Goal: Task Accomplishment & Management: Use online tool/utility

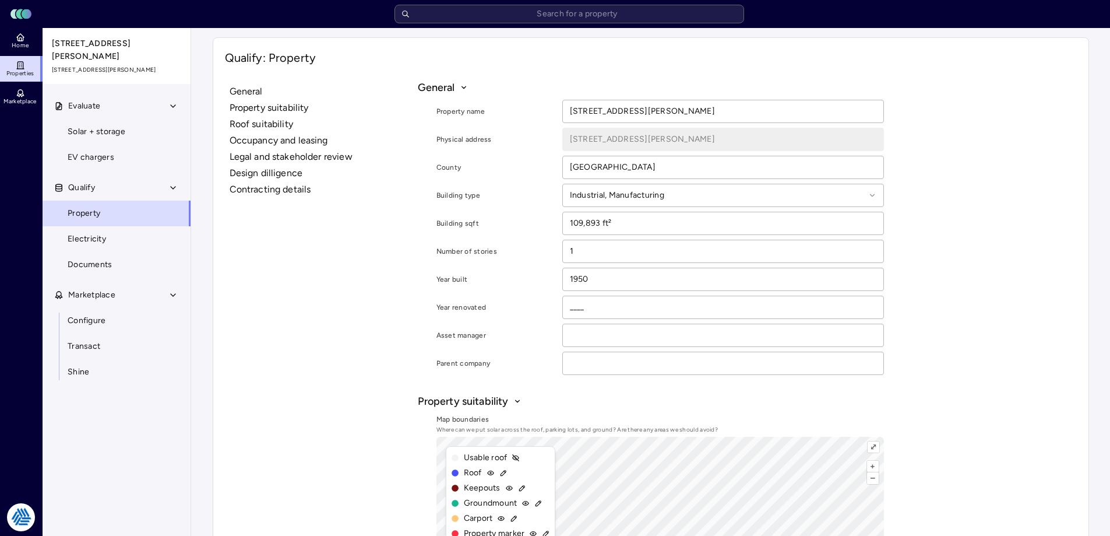
scroll to position [233, 0]
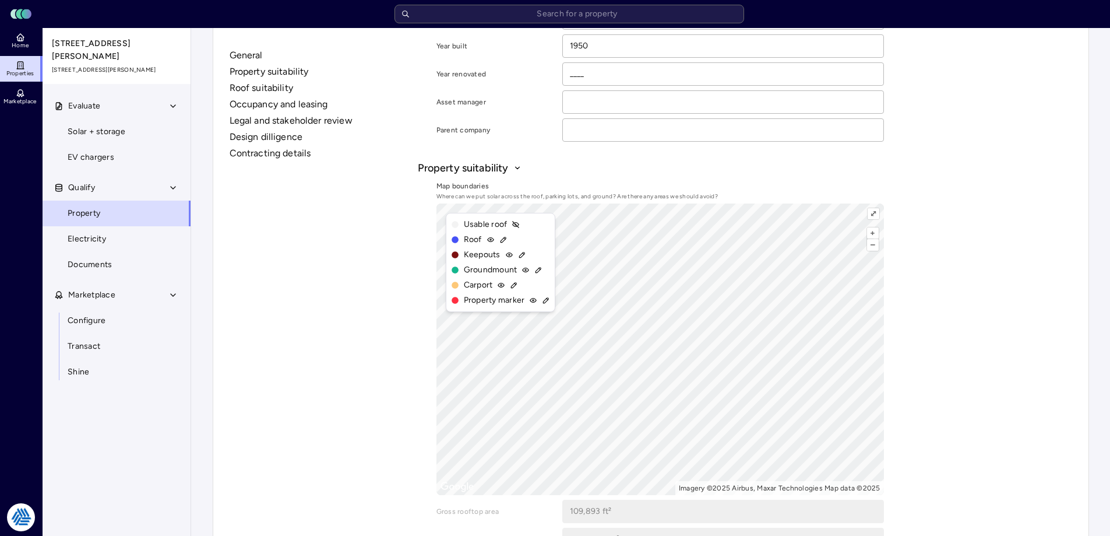
drag, startPoint x: 299, startPoint y: 302, endPoint x: 258, endPoint y: 85, distance: 221.3
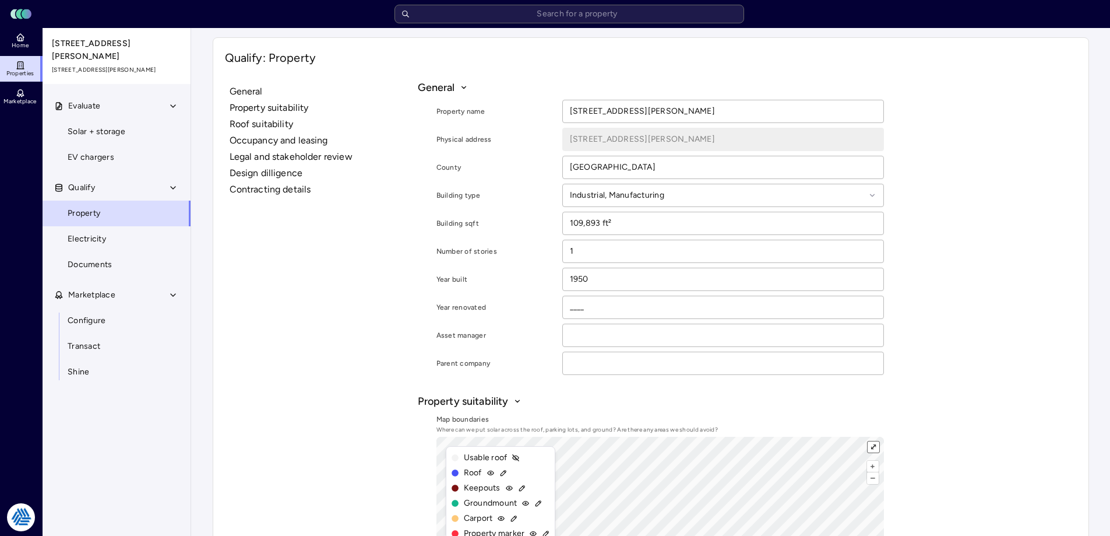
click at [876, 446] on button "⤢" at bounding box center [873, 446] width 11 height 11
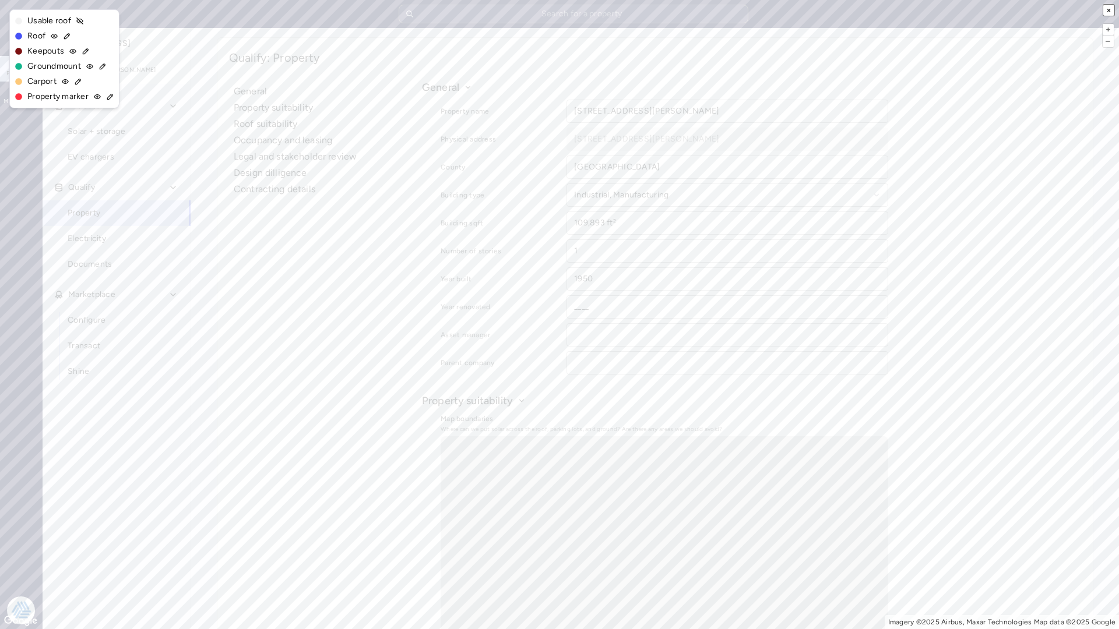
click at [1110, 8] on button "×" at bounding box center [1108, 10] width 11 height 11
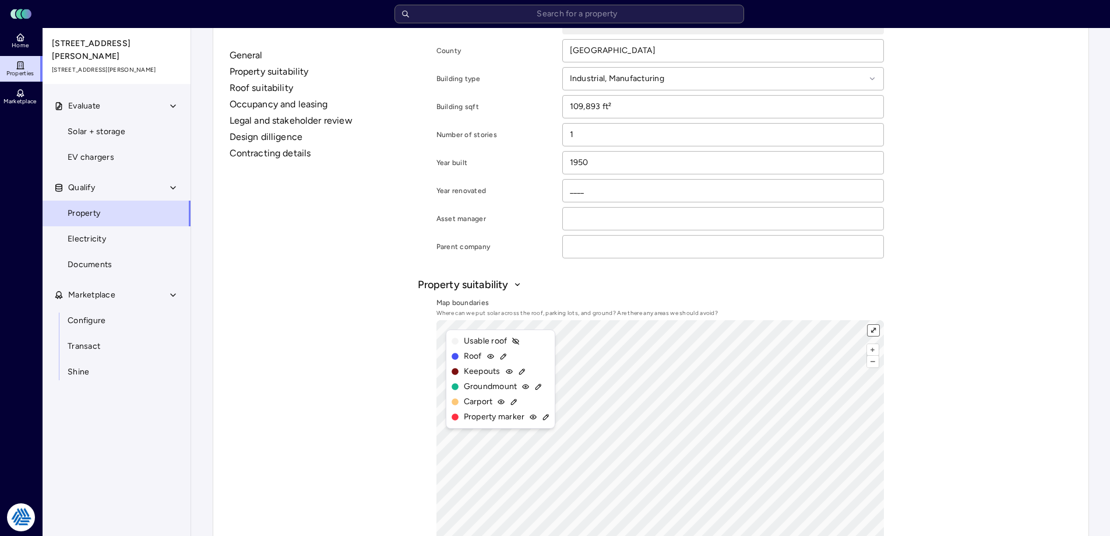
click at [875, 330] on button "⤢" at bounding box center [873, 330] width 11 height 11
click at [872, 329] on button "⤢" at bounding box center [873, 330] width 11 height 11
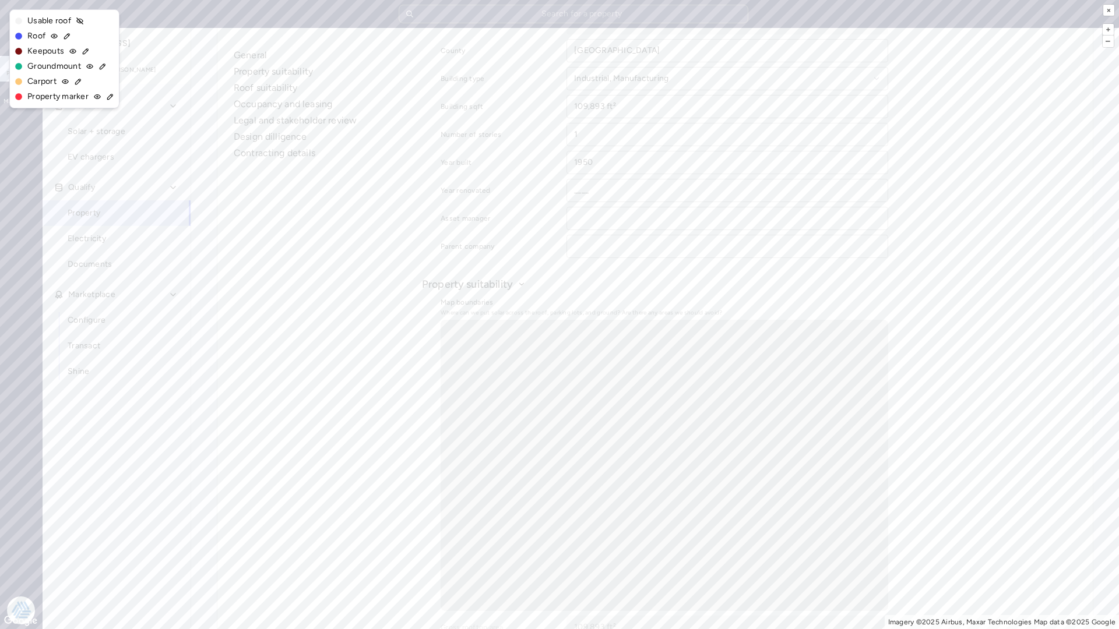
click at [65, 34] on icon at bounding box center [67, 36] width 8 height 8
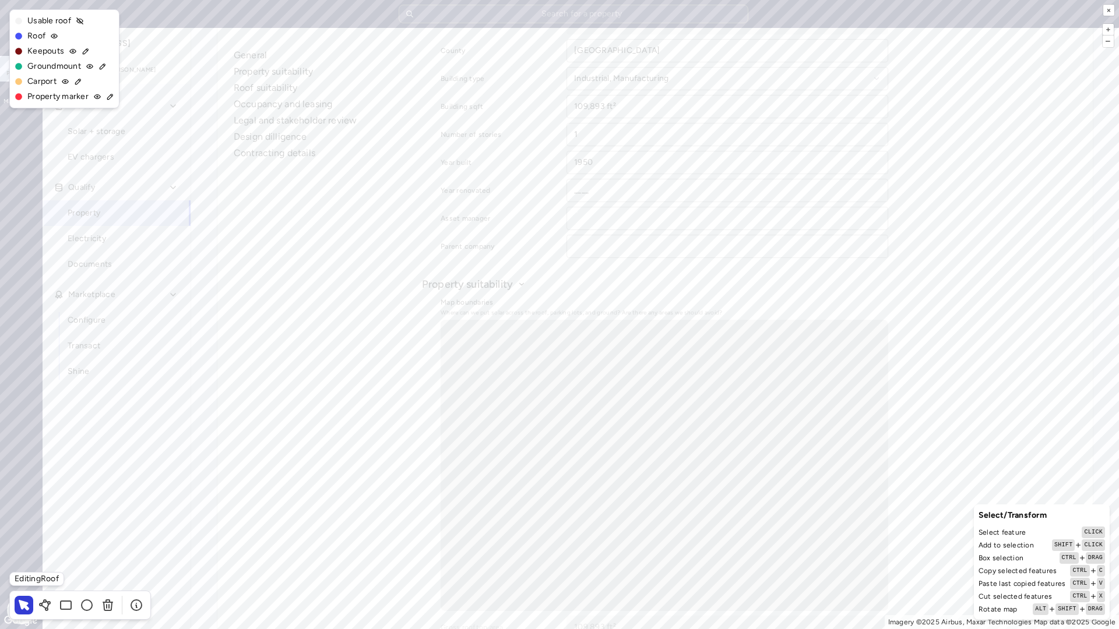
click at [576, 212] on div "+ – ⇧ › Imagery ©2025 Airbus, Maxar Technologies Map data ©2025 Google ×" at bounding box center [559, 314] width 1119 height 629
click at [101, 535] on icon at bounding box center [108, 605] width 14 height 14
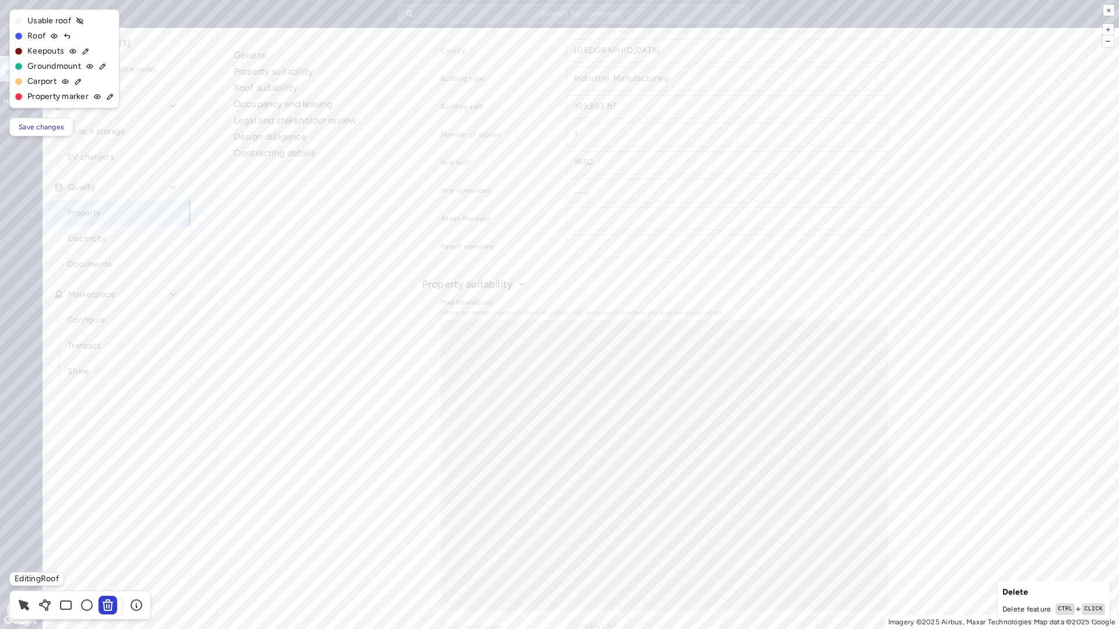
click at [83, 53] on icon at bounding box center [86, 51] width 8 height 8
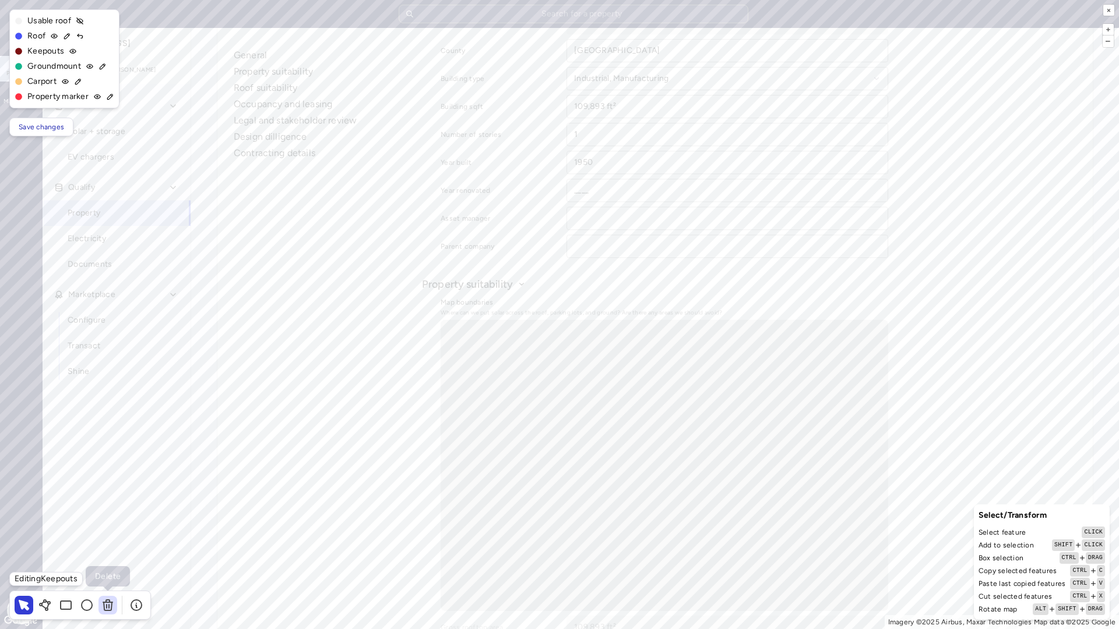
click at [111, 535] on icon at bounding box center [107, 603] width 9 height 0
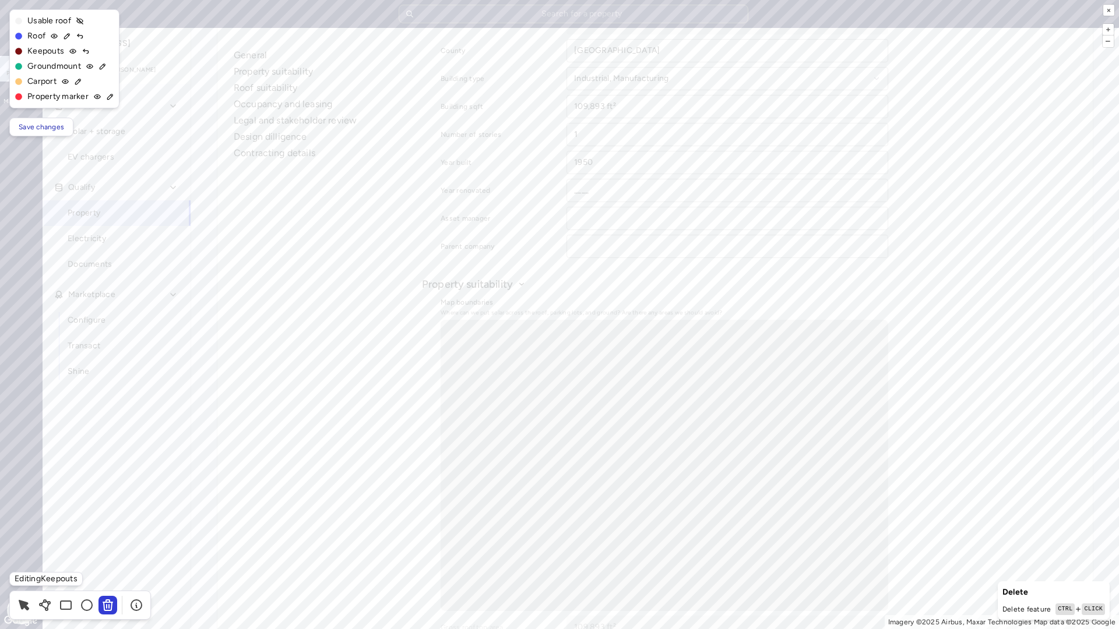
click at [79, 80] on icon at bounding box center [78, 82] width 8 height 8
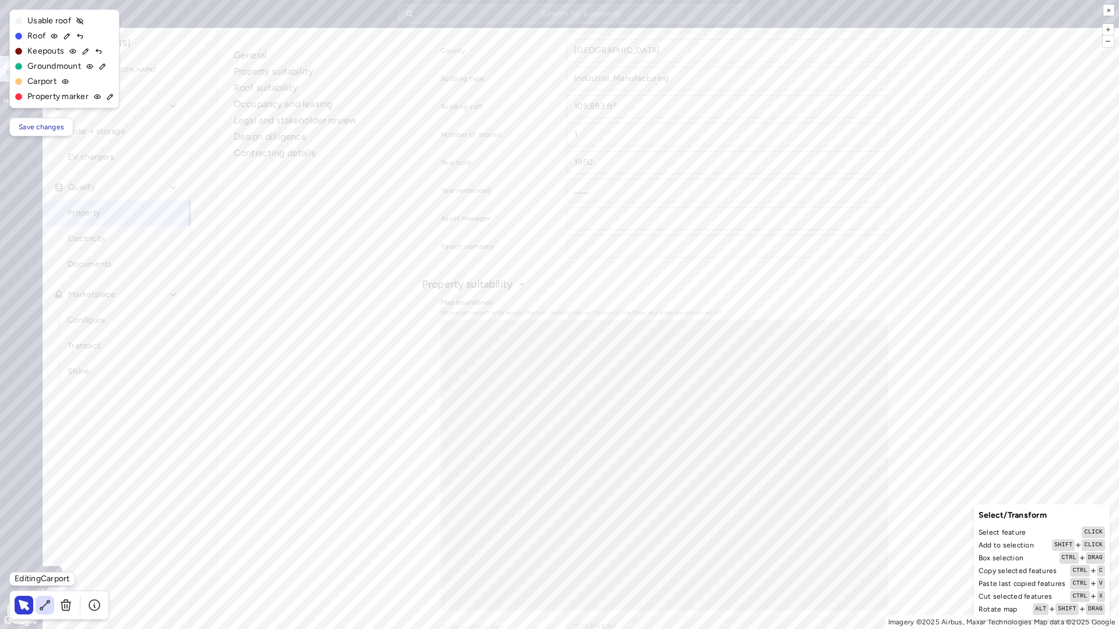
click at [50, 535] on icon at bounding box center [45, 605] width 14 height 14
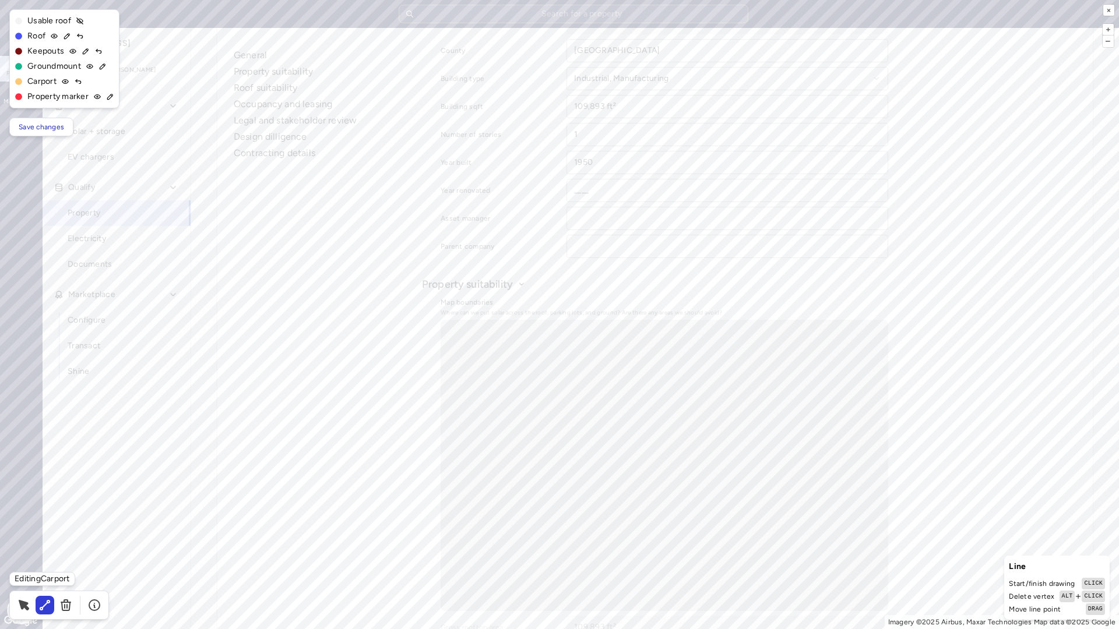
click at [103, 66] on icon at bounding box center [102, 66] width 8 height 8
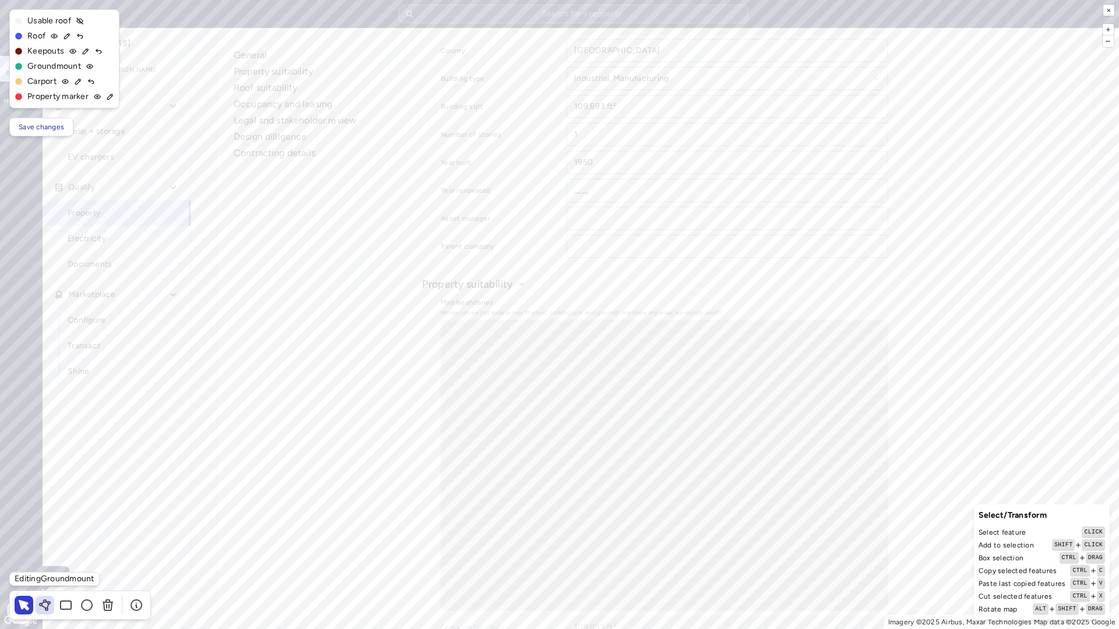
click at [45, 535] on icon at bounding box center [45, 605] width 14 height 14
click at [57, 126] on span "Save changes" at bounding box center [41, 127] width 45 height 12
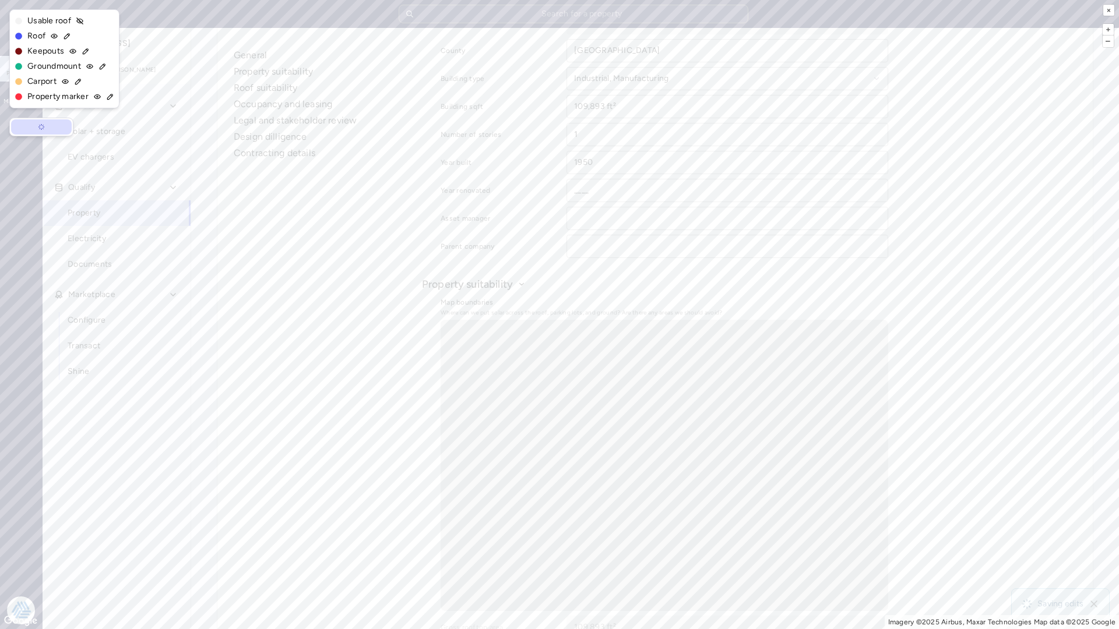
type input "54,946.5 ft²"
type input "315.28 ft"
type input "58,445.19 ft²"
type input "0 ft²"
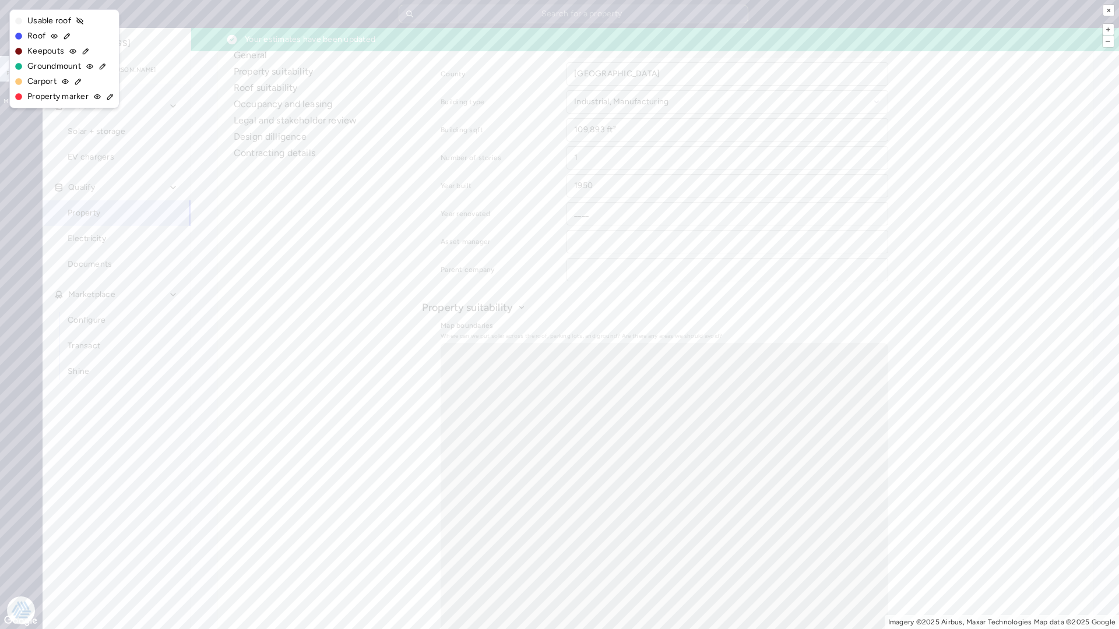
click at [103, 66] on icon at bounding box center [102, 66] width 8 height 8
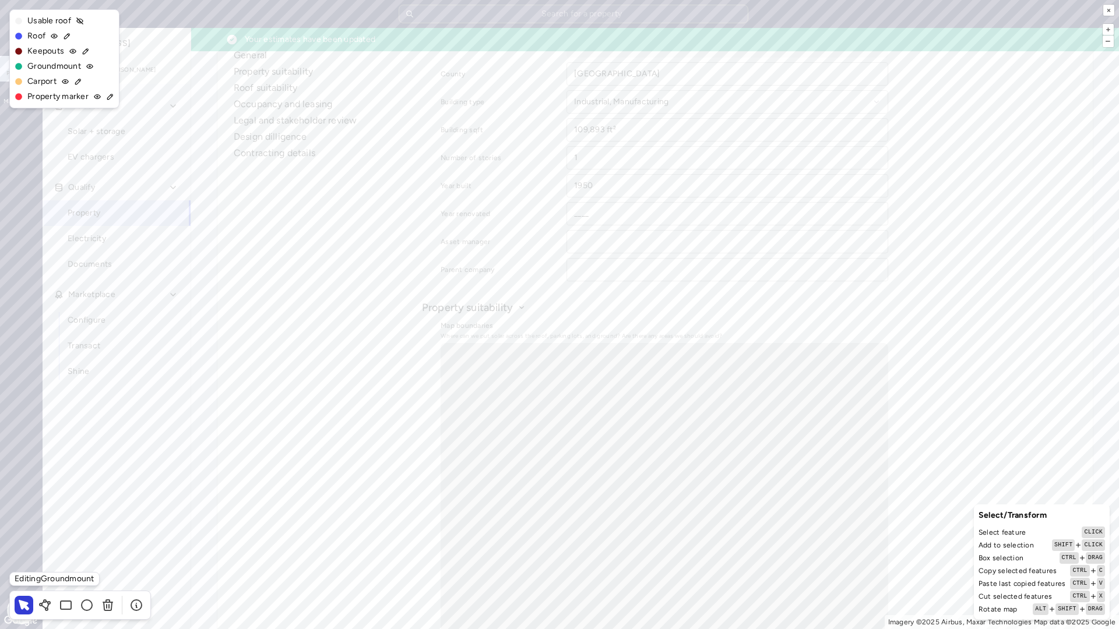
click at [102, 80] on div "Carport" at bounding box center [65, 81] width 100 height 13
click at [48, 535] on icon at bounding box center [46, 609] width 2 height 2
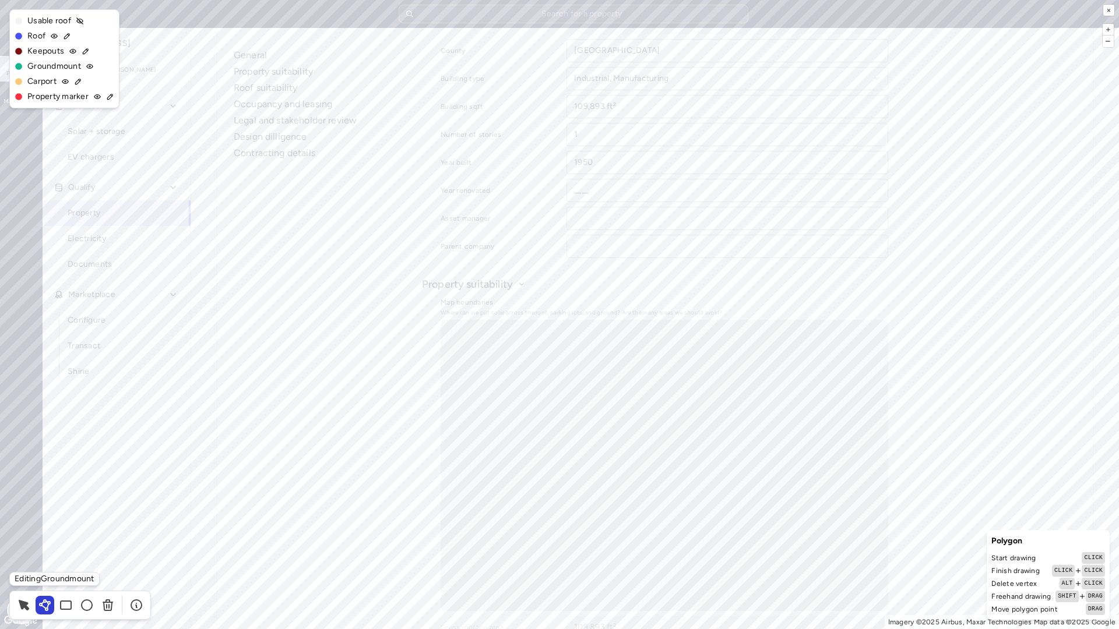
drag, startPoint x: 78, startPoint y: 81, endPoint x: 93, endPoint y: 69, distance: 19.6
click at [88, 74] on div "Usable roof Roof Keepouts Groundmount Carport Property marker" at bounding box center [64, 58] width 110 height 99
click at [31, 535] on button at bounding box center [24, 605] width 19 height 19
click at [1110, 12] on button "×" at bounding box center [1108, 10] width 11 height 11
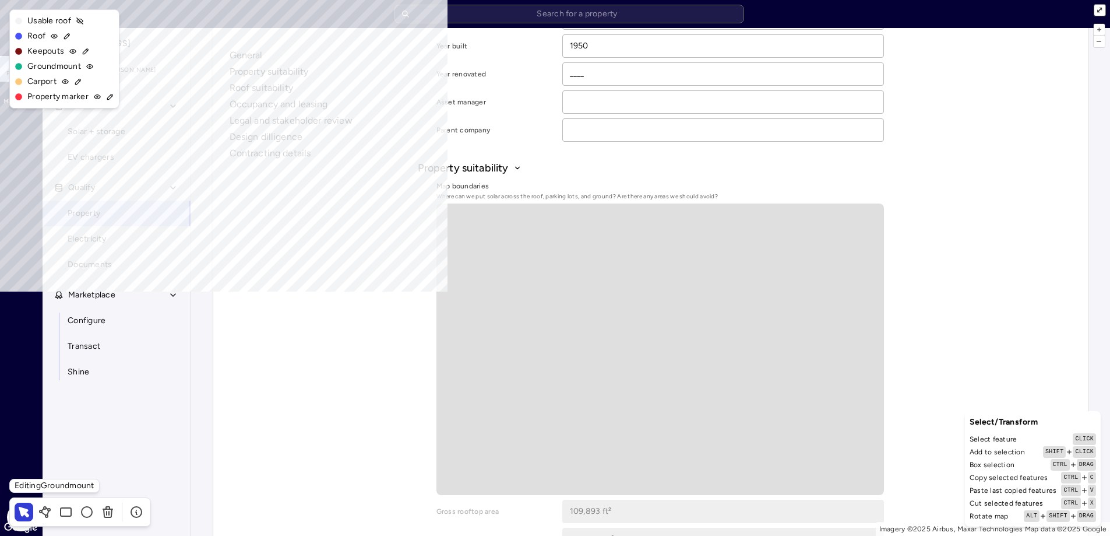
scroll to position [350, 0]
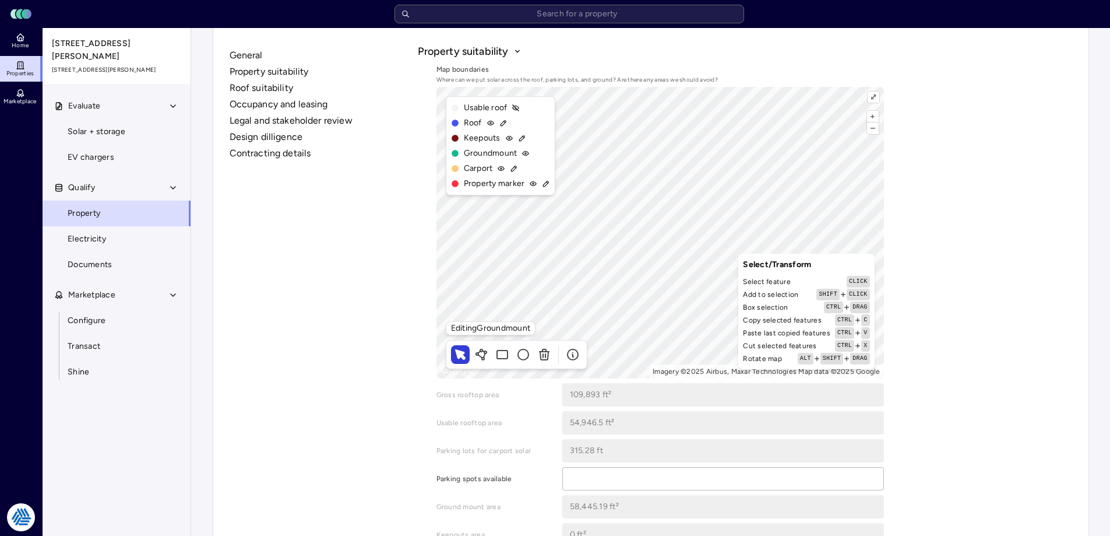
drag, startPoint x: 1049, startPoint y: 267, endPoint x: 1048, endPoint y: 262, distance: 5.9
click at [105, 125] on span "Solar + storage" at bounding box center [97, 131] width 58 height 13
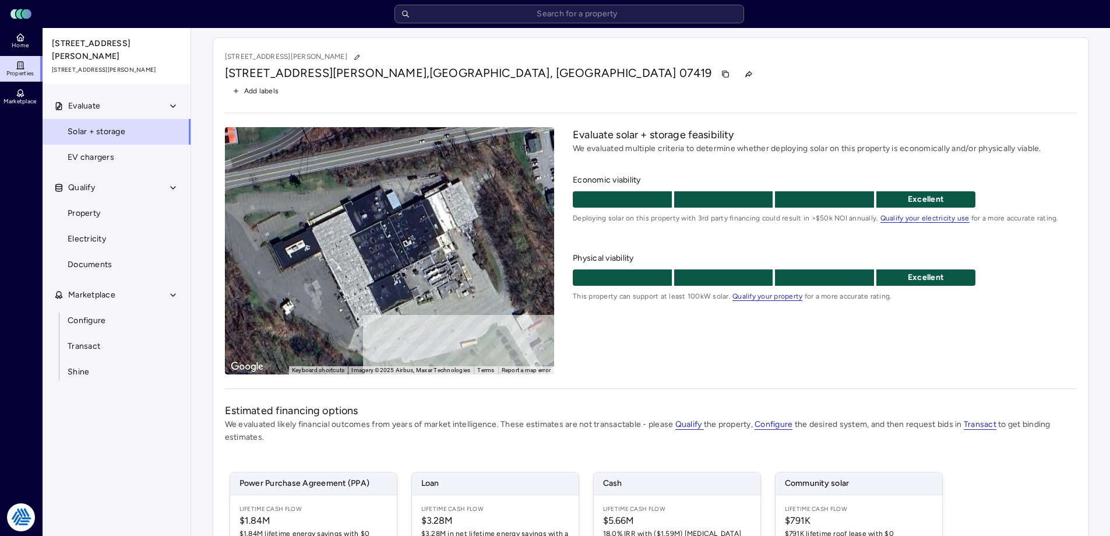
click at [695, 364] on div "Evaluate solar + storage feasibility We evaluated multiple criteria to determin…" at bounding box center [824, 250] width 503 height 247
click at [589, 354] on div "Evaluate solar + storage feasibility We evaluated multiple criteria to determin…" at bounding box center [824, 250] width 503 height 247
click at [117, 316] on link "Configure" at bounding box center [116, 321] width 149 height 26
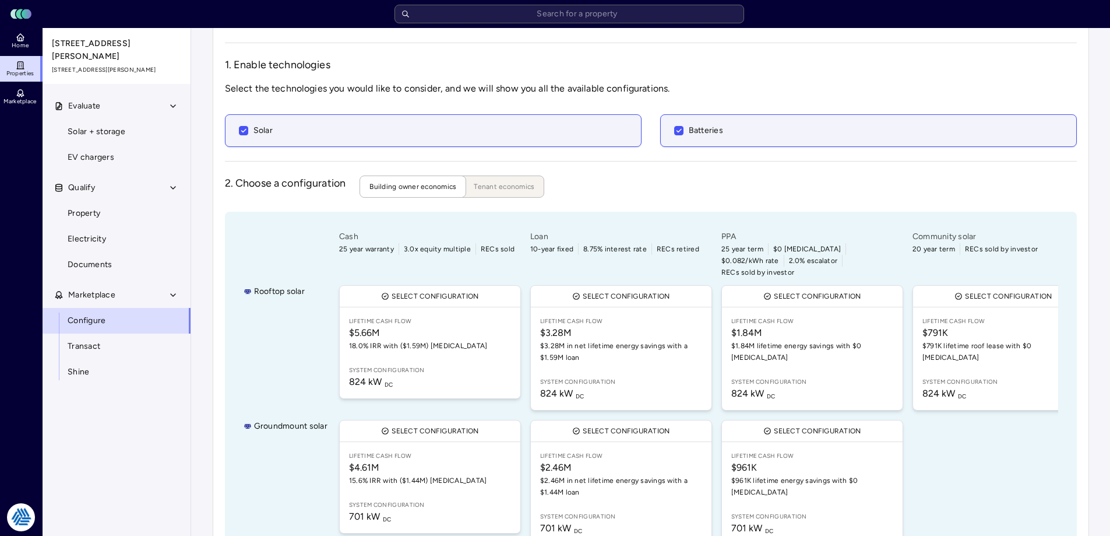
scroll to position [154, 0]
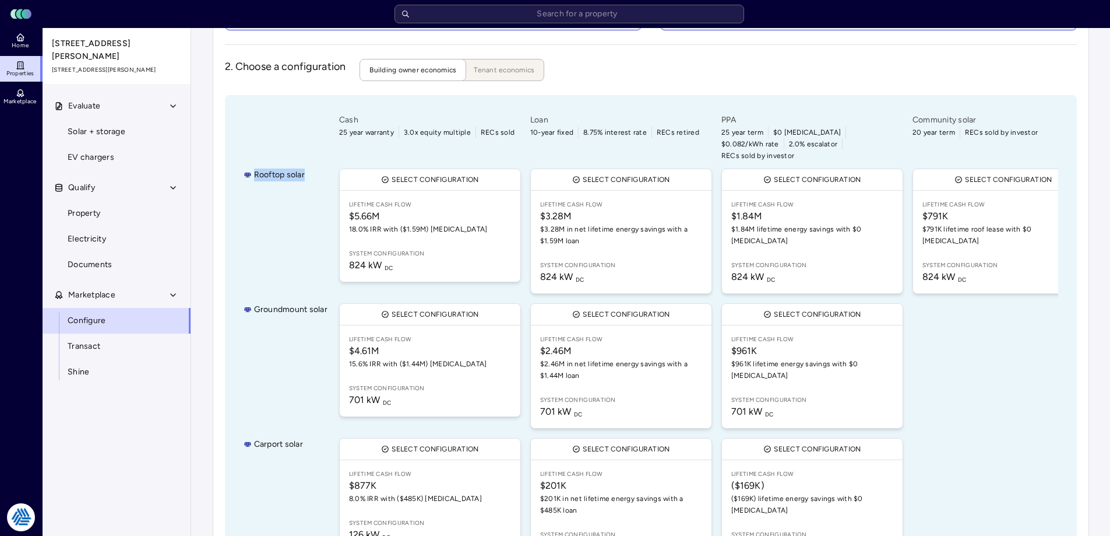
drag, startPoint x: 306, startPoint y: 161, endPoint x: 235, endPoint y: 166, distance: 70.7
click at [235, 166] on div "Rooftop solar Groundmount solar Carport solar Cash 25 year warranty 3.0x equity…" at bounding box center [651, 339] width 852 height 489
click at [282, 166] on div "Rooftop solar" at bounding box center [286, 231] width 84 height 130
drag, startPoint x: 308, startPoint y: 153, endPoint x: 259, endPoint y: 161, distance: 49.1
click at [258, 161] on div "Rooftop solar Groundmount solar Carport solar Cash 25 year warranty 3.0x equity…" at bounding box center [651, 339] width 852 height 489
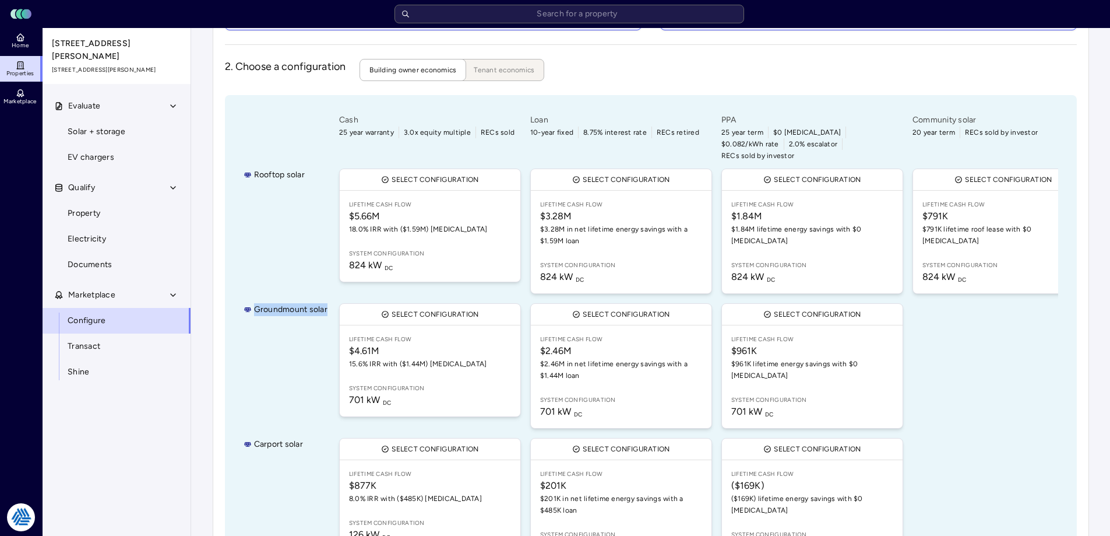
drag, startPoint x: 327, startPoint y: 298, endPoint x: 249, endPoint y: 294, distance: 78.8
click at [249, 294] on div "Rooftop solar Groundmount solar Carport solar Cash 25 year warranty 3.0x equity…" at bounding box center [651, 339] width 852 height 489
click at [286, 251] on div "Rooftop solar" at bounding box center [286, 231] width 84 height 130
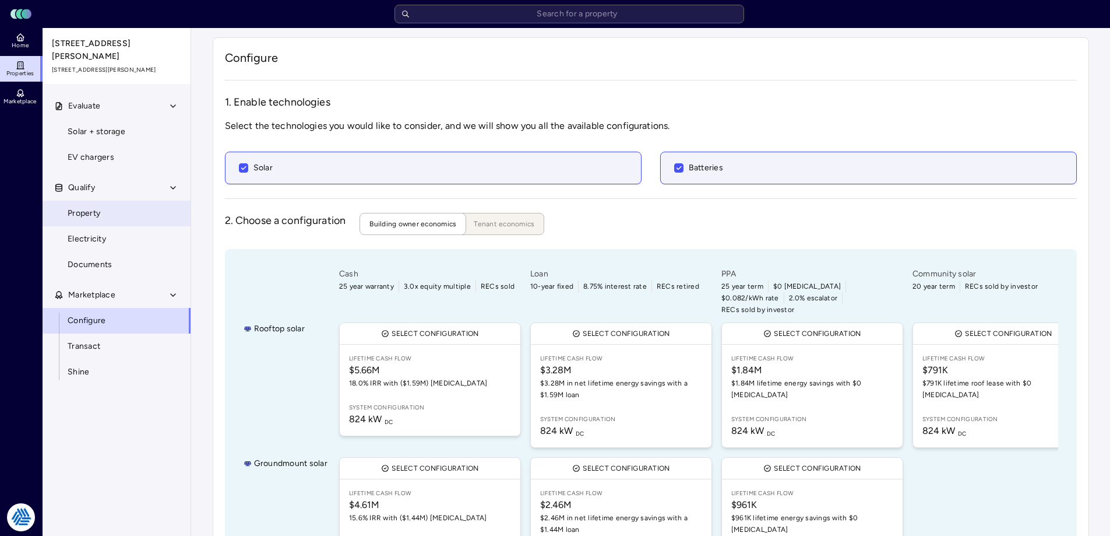
click at [73, 200] on link "Property" at bounding box center [116, 213] width 149 height 26
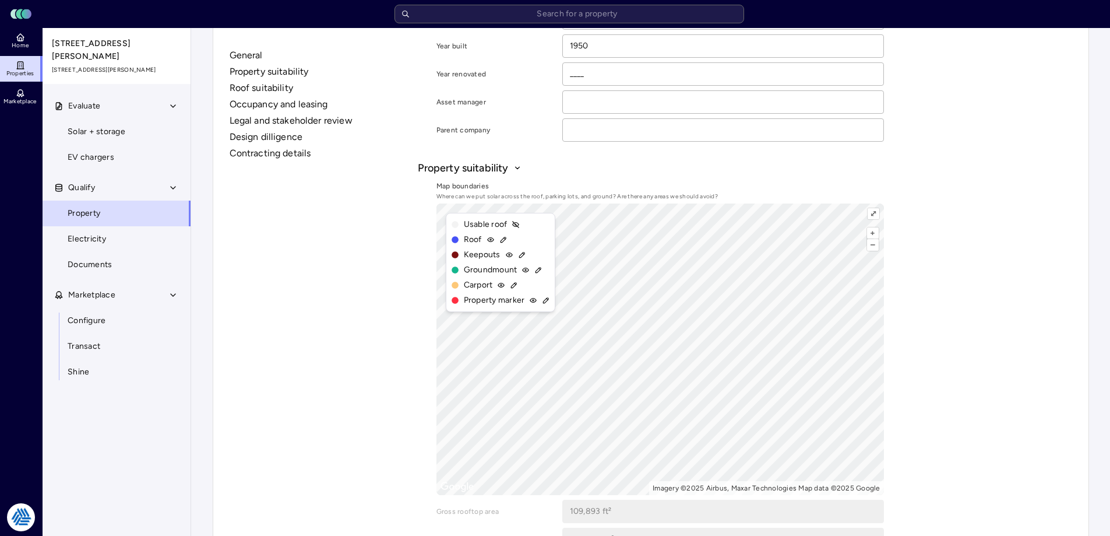
scroll to position [58, 0]
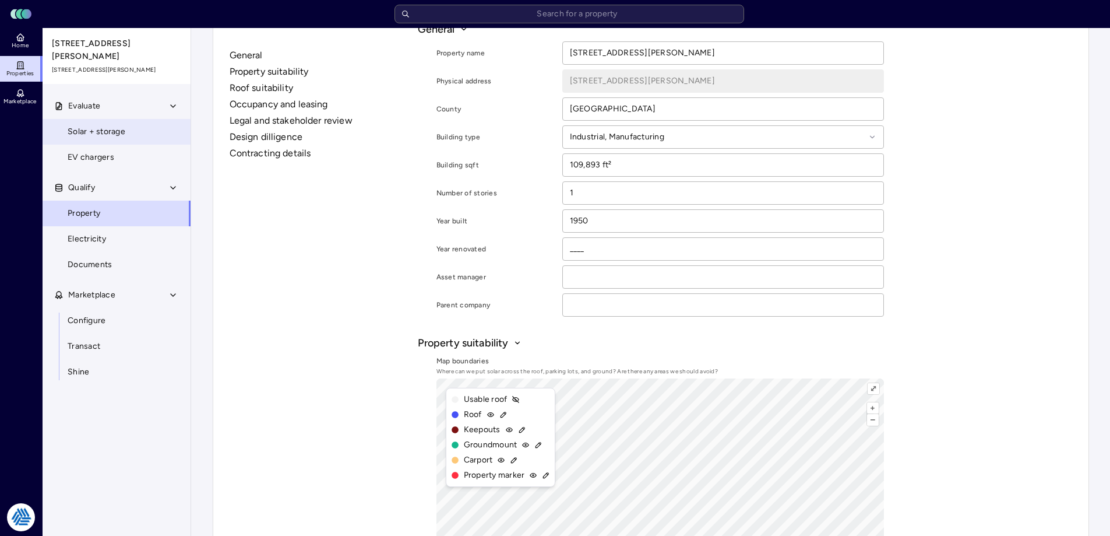
click at [96, 125] on span "Solar + storage" at bounding box center [97, 131] width 58 height 13
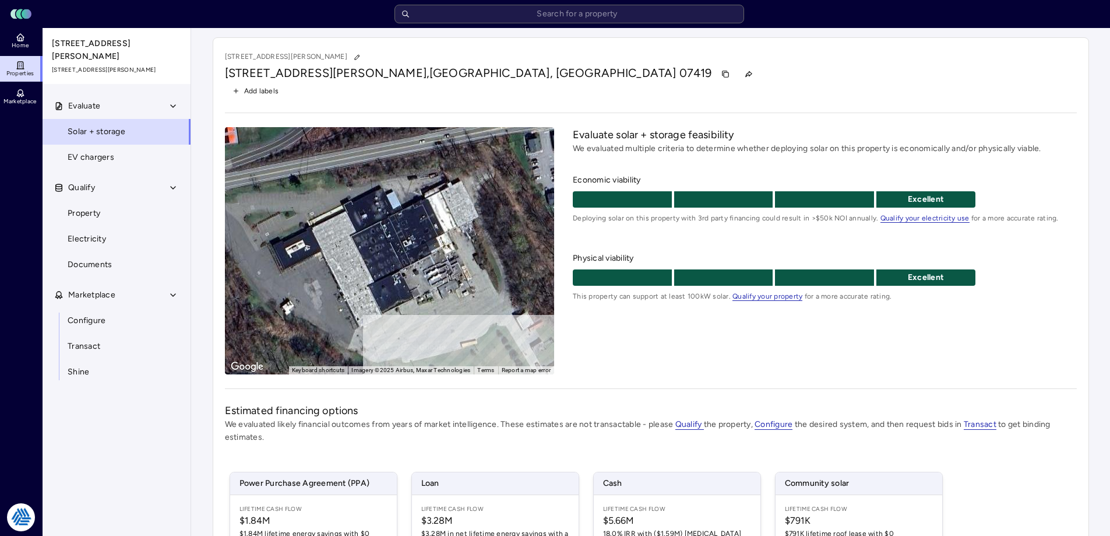
click at [761, 355] on div "Evaluate solar + storage feasibility We evaluated multiple criteria to determin…" at bounding box center [824, 250] width 503 height 247
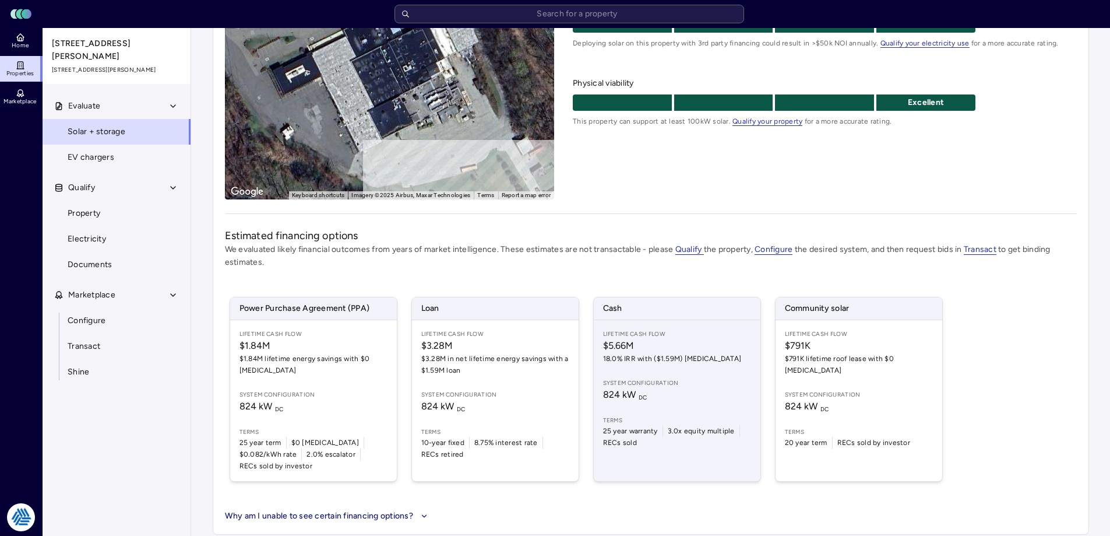
scroll to position [58, 0]
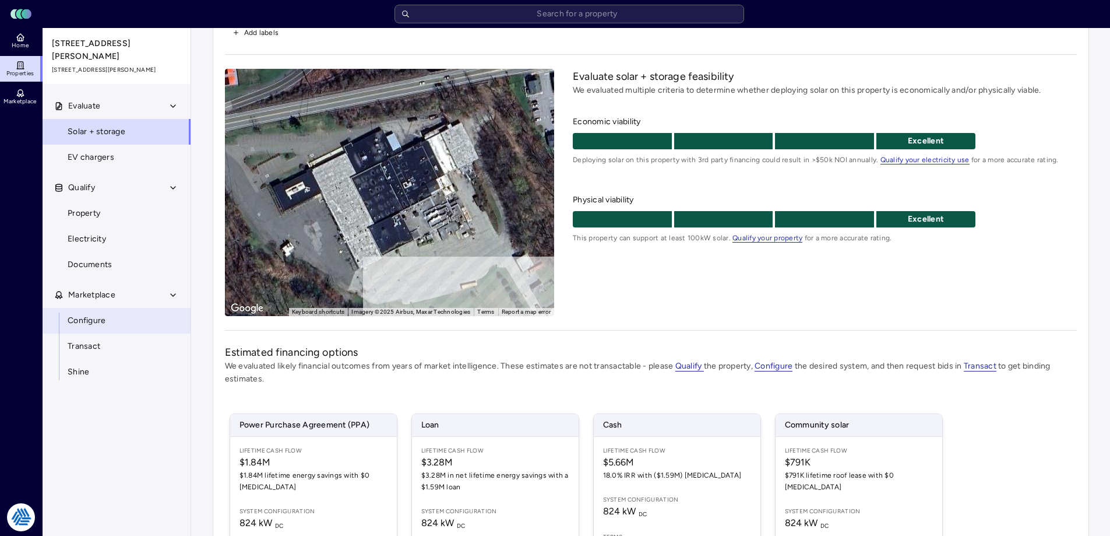
click at [98, 314] on span "Configure" at bounding box center [87, 320] width 38 height 13
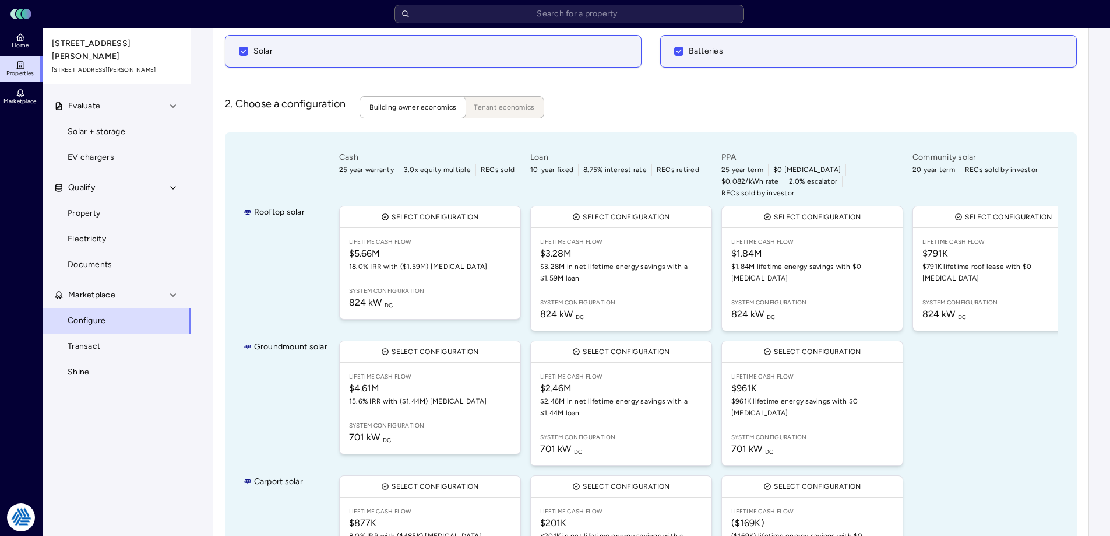
scroll to position [175, 0]
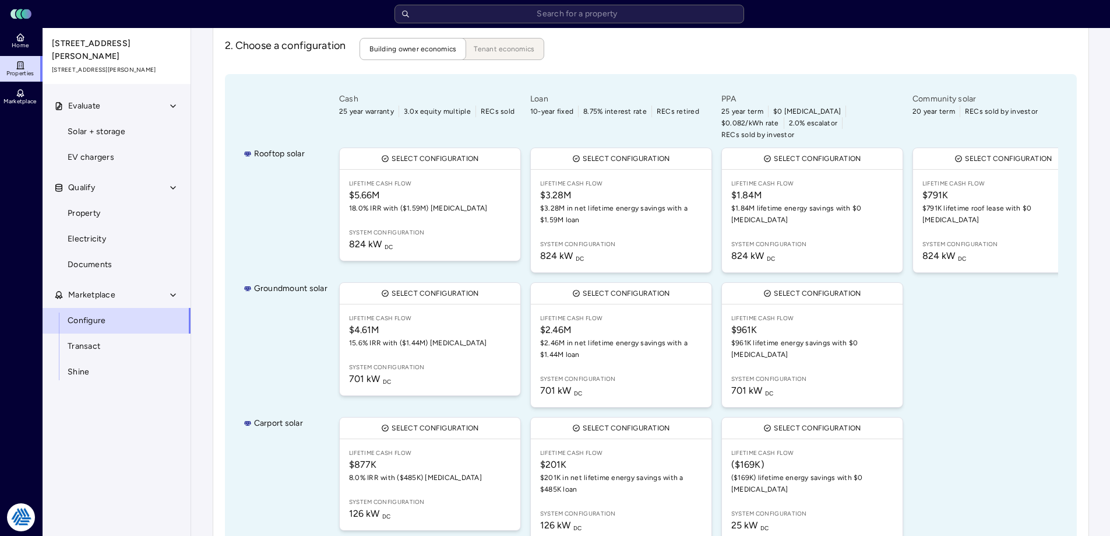
click at [262, 319] on div "Groundmount solar" at bounding box center [286, 345] width 84 height 130
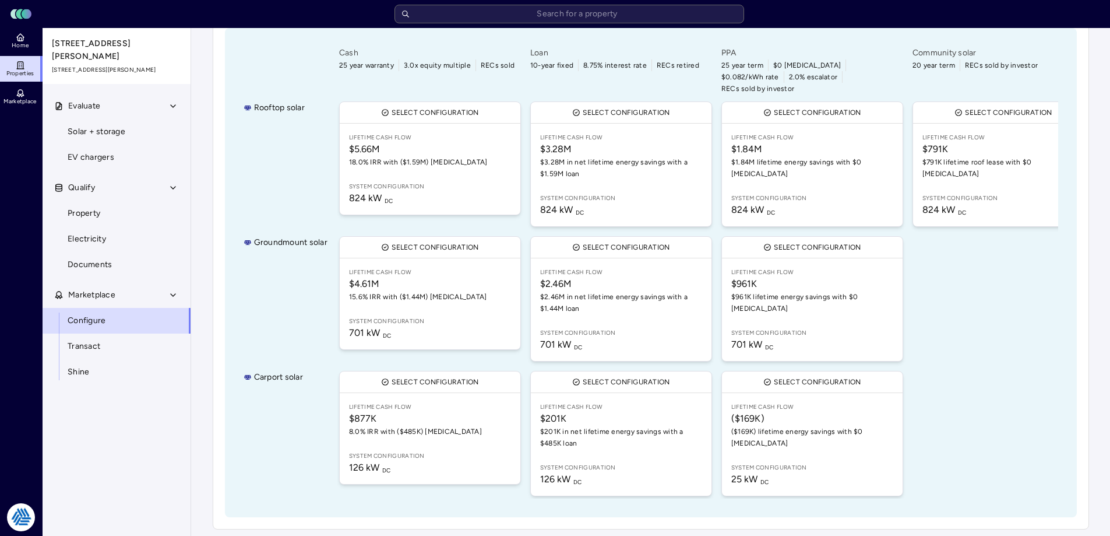
click at [272, 309] on div "Groundmount solar" at bounding box center [286, 299] width 84 height 130
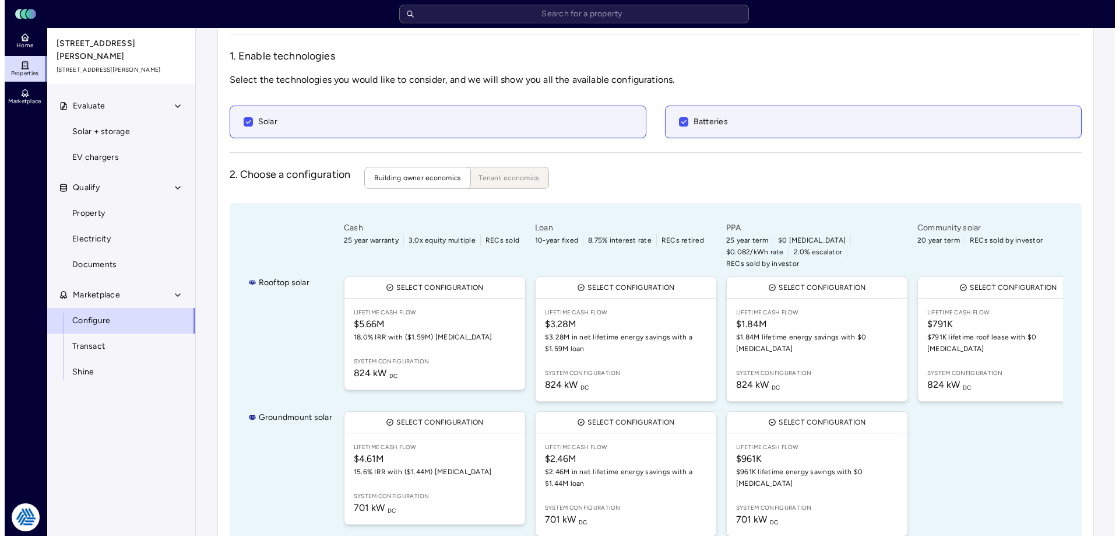
scroll to position [0, 0]
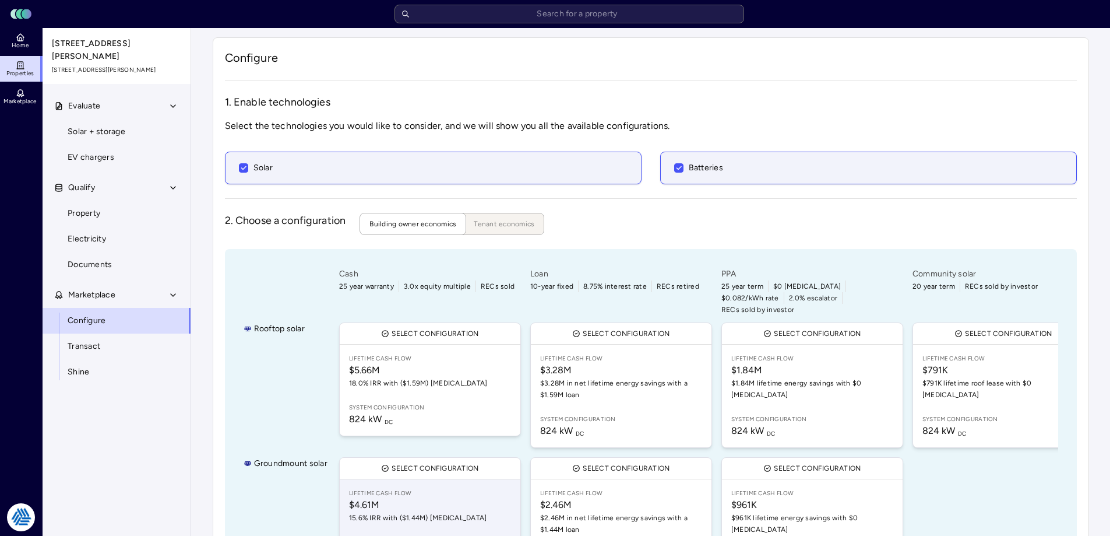
click at [410, 498] on span "$4.61M" at bounding box center [430, 505] width 162 height 14
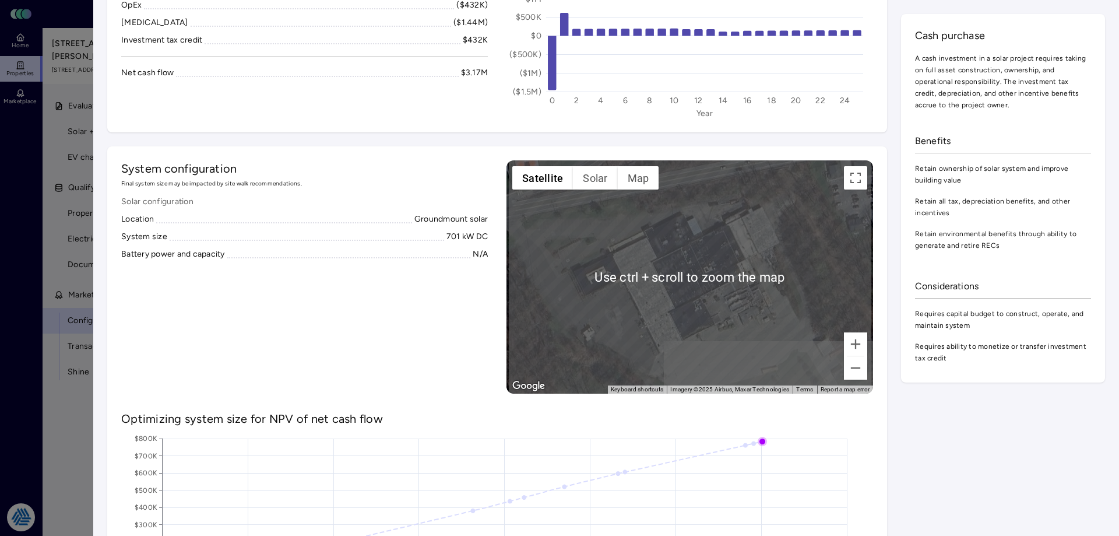
scroll to position [291, 0]
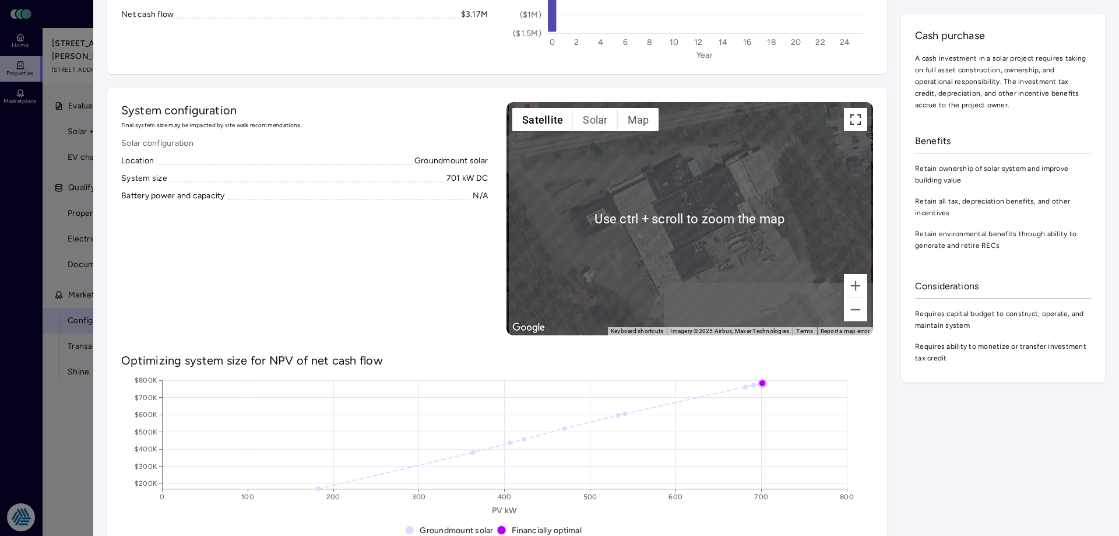
click at [848, 121] on button "Toggle fullscreen view" at bounding box center [855, 119] width 23 height 23
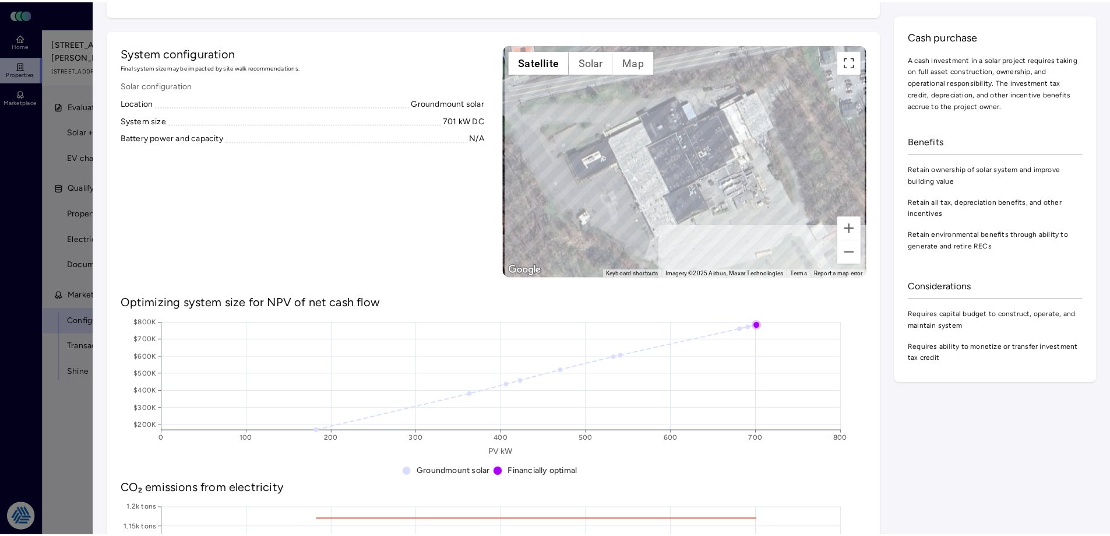
scroll to position [0, 0]
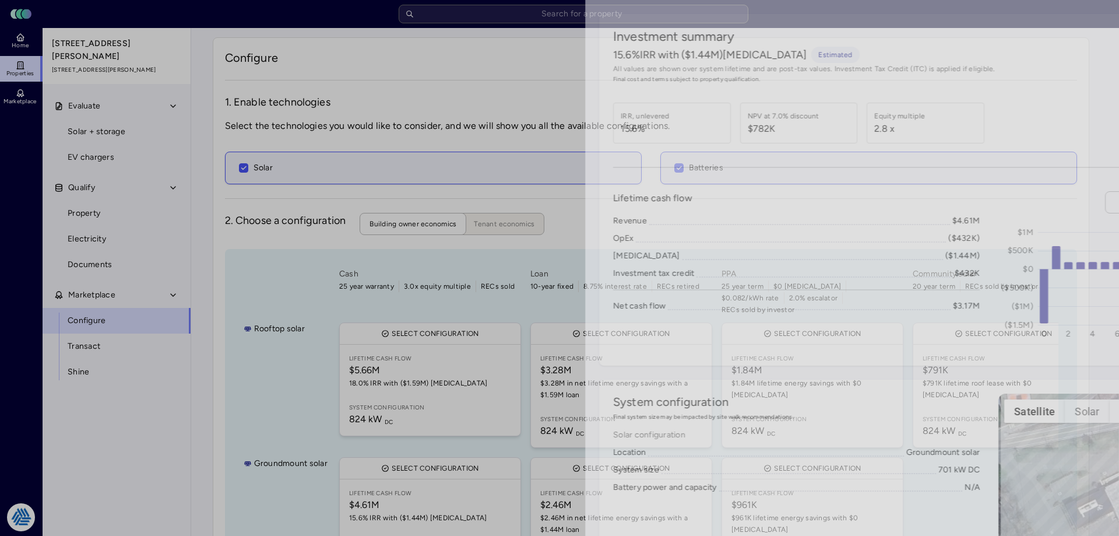
click at [23, 323] on div at bounding box center [559, 268] width 1119 height 536
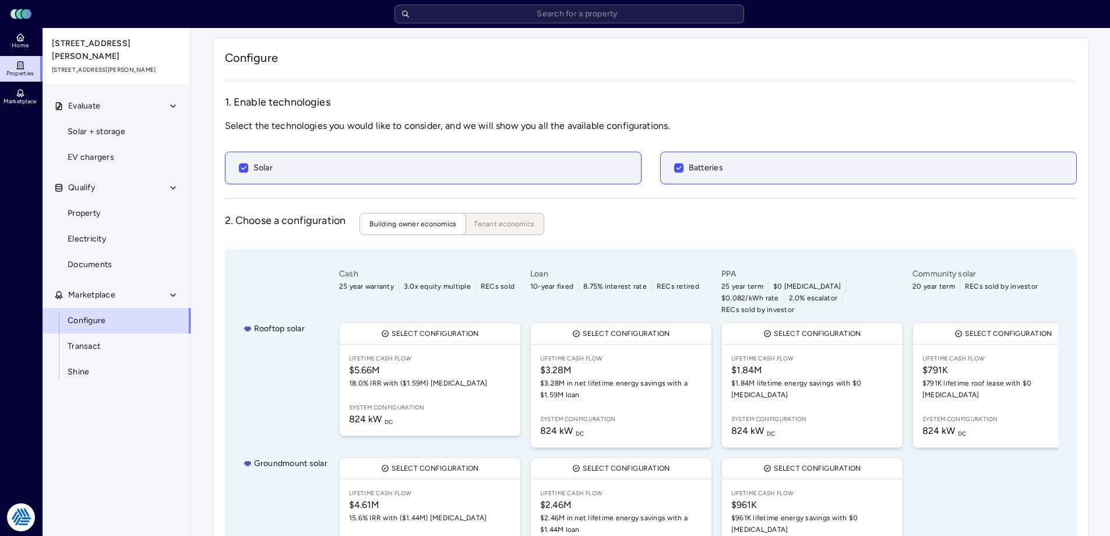
click at [638, 219] on div "2. Choose a configuration Building owner economics Tenant economics" at bounding box center [651, 224] width 852 height 22
